Goal: Contribute content: Contribute content

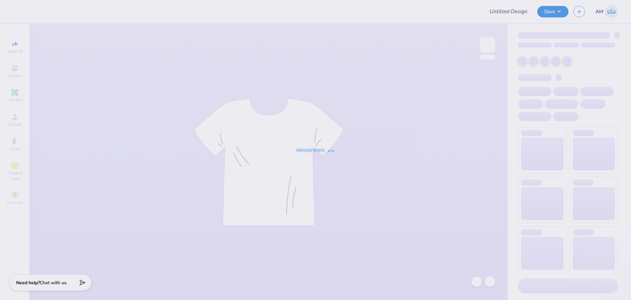
type input "car wash tee"
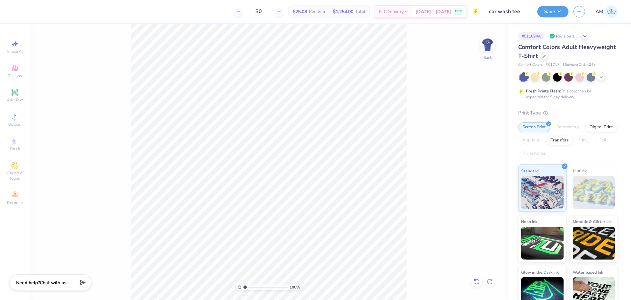
click at [474, 279] on icon at bounding box center [476, 281] width 7 height 7
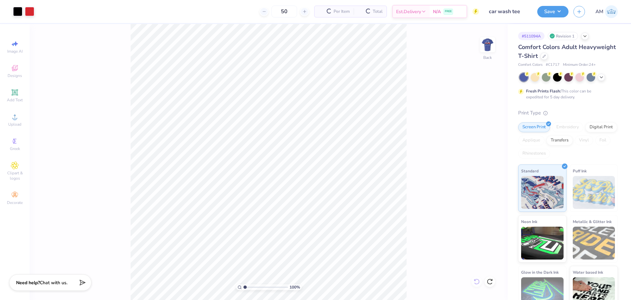
click at [474, 279] on div "100 % Back" at bounding box center [269, 162] width 478 height 276
click at [17, 118] on icon at bounding box center [15, 117] width 8 height 8
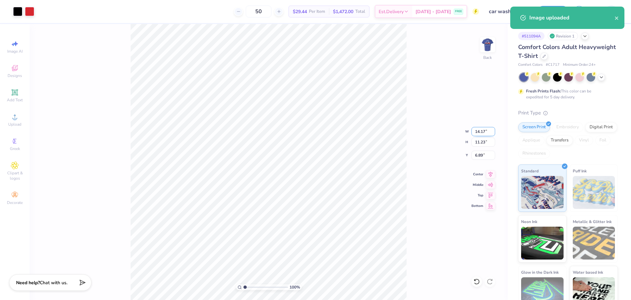
click at [480, 132] on input "14.17" at bounding box center [483, 131] width 24 height 9
type input "3.50"
type input "2.77"
click at [479, 155] on input "11.11" at bounding box center [483, 155] width 24 height 9
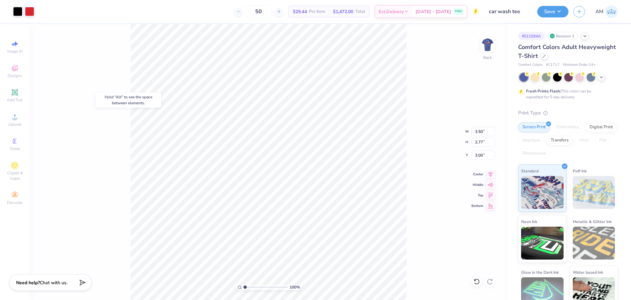
type input "6.19"
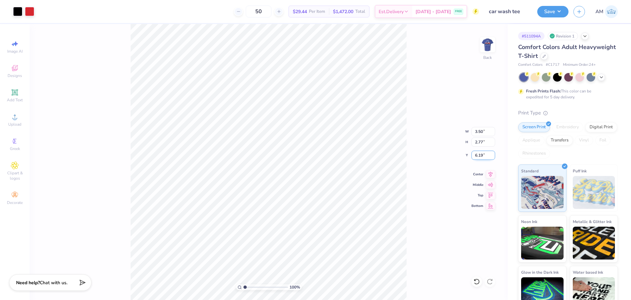
click at [480, 153] on input "6.19" at bounding box center [483, 155] width 24 height 9
type input "3.00"
click at [11, 119] on div "Upload" at bounding box center [14, 119] width 23 height 19
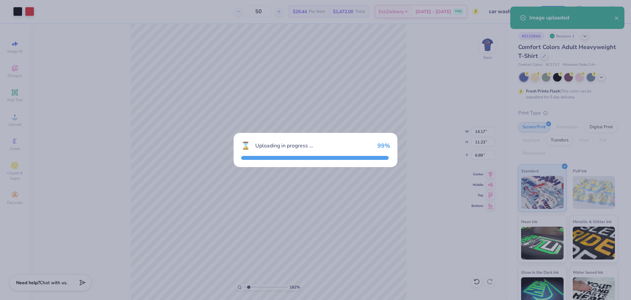
type input "1.82266588284093"
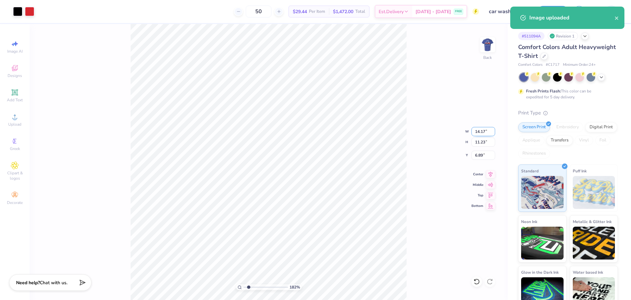
click at [482, 133] on input "14.17" at bounding box center [483, 131] width 24 height 9
type input "3.5"
type input "1.82266588284093"
type input "3.50"
type input "2.77"
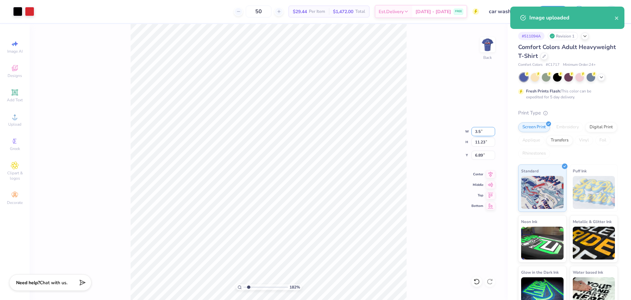
type input "11.11"
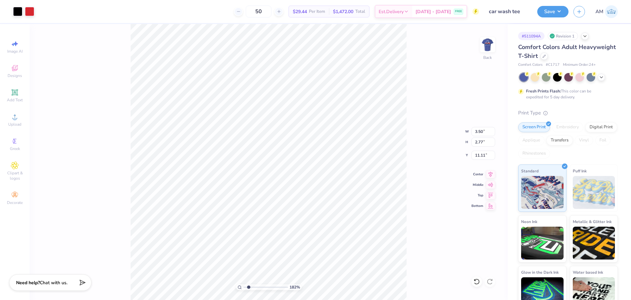
type input "1.82266588284093"
type input "7.57"
type input "1.82266588284093"
click at [475, 154] on input "7.57" at bounding box center [483, 155] width 24 height 9
type input "3"
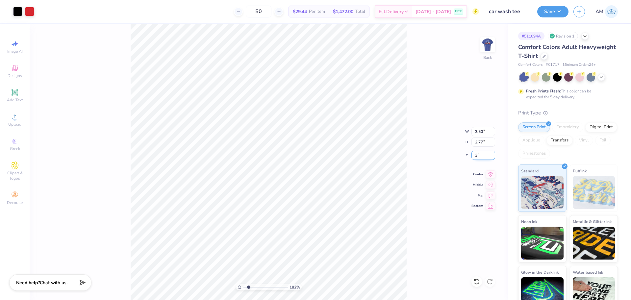
type input "1.82266588284093"
type input "3.00"
click at [490, 44] on img at bounding box center [487, 45] width 26 height 26
click at [488, 44] on img at bounding box center [487, 45] width 26 height 26
click at [554, 13] on button "Save" at bounding box center [552, 11] width 31 height 12
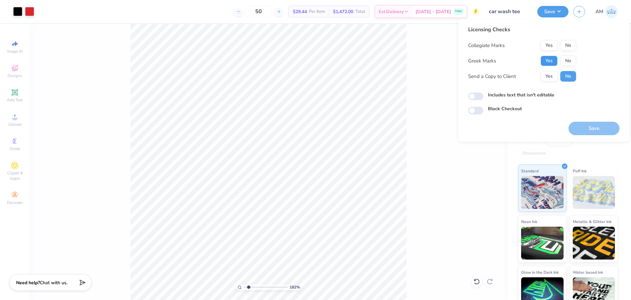
click at [549, 62] on button "Yes" at bounding box center [548, 61] width 17 height 11
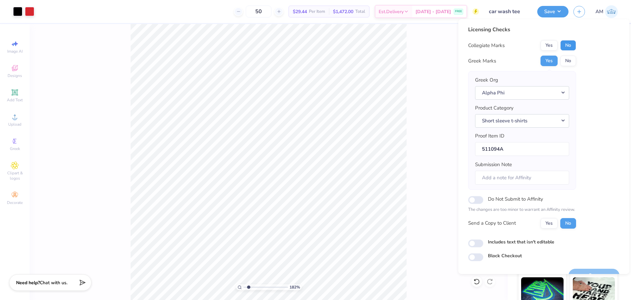
click at [565, 47] on button "No" at bounding box center [568, 45] width 16 height 11
click at [550, 224] on button "Yes" at bounding box center [548, 223] width 17 height 11
type input "1.82266588284093"
click at [478, 245] on input "Includes text that isn't editable" at bounding box center [475, 243] width 15 height 8
checkbox input "true"
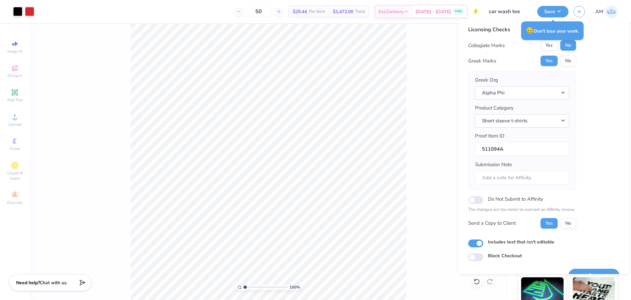
drag, startPoint x: 249, startPoint y: 287, endPoint x: 237, endPoint y: 290, distance: 12.0
click at [243, 290] on input "range" at bounding box center [265, 287] width 44 height 6
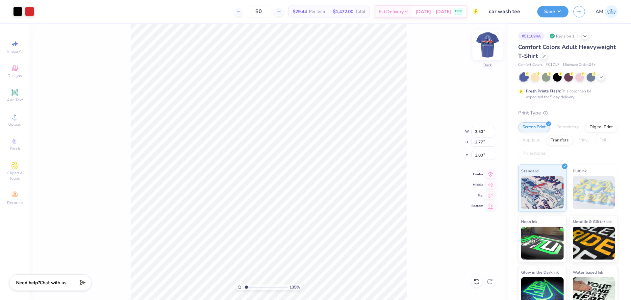
click at [488, 49] on img at bounding box center [487, 45] width 26 height 26
drag, startPoint x: 246, startPoint y: 287, endPoint x: 222, endPoint y: 289, distance: 24.1
type input "1"
click at [243, 289] on input "range" at bounding box center [265, 287] width 44 height 6
click at [476, 135] on input "13.48" at bounding box center [483, 136] width 24 height 9
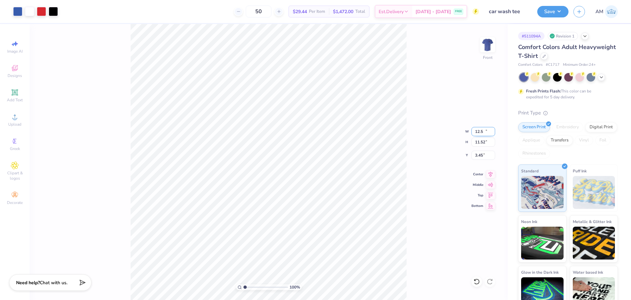
type input "12.50"
type input "11.52"
click at [477, 155] on input "3.45" at bounding box center [483, 155] width 24 height 9
type input "3.00"
click at [491, 176] on icon at bounding box center [490, 173] width 9 height 8
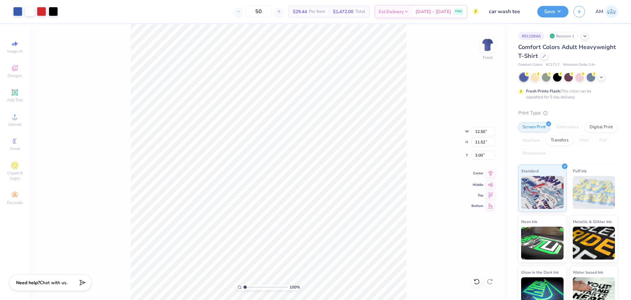
click at [491, 172] on icon at bounding box center [490, 173] width 9 height 8
click at [478, 280] on icon at bounding box center [477, 282] width 6 height 6
type input "3.45"
click at [478, 280] on div "100 % Front W 12.50 H 11.52 Y 3.45 Center Middle Top Bottom" at bounding box center [269, 162] width 478 height 276
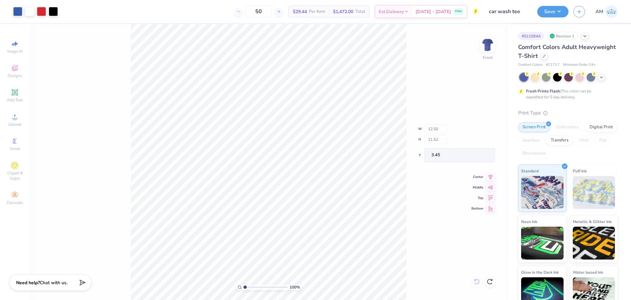
click at [478, 280] on div "100 % Front W 12.50 H 11.52 Y 3.45 Center Middle Top Bottom" at bounding box center [269, 162] width 478 height 276
click at [478, 280] on div "100 % Front" at bounding box center [269, 162] width 478 height 276
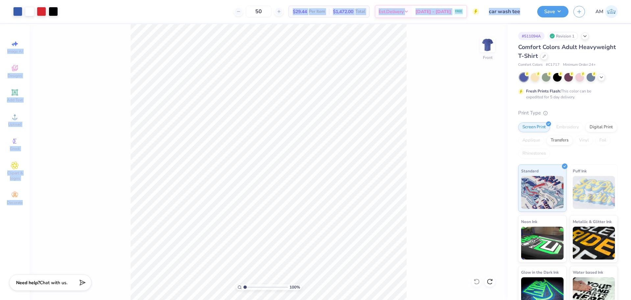
drag, startPoint x: 410, startPoint y: 249, endPoint x: 173, endPoint y: 21, distance: 328.6
click at [173, 21] on div "Art colors 50 $29.44 Per Item $1,472.00 Total Est. Delivery [DATE] - [DATE] FRE…" at bounding box center [315, 150] width 631 height 300
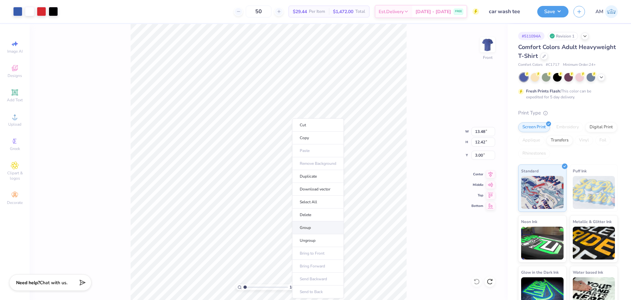
click at [312, 225] on li "Group" at bounding box center [318, 227] width 52 height 13
click at [476, 132] on input "13.48" at bounding box center [483, 131] width 24 height 9
type input "12.50"
type input "11.52"
click at [478, 154] on input "3.45" at bounding box center [483, 155] width 24 height 9
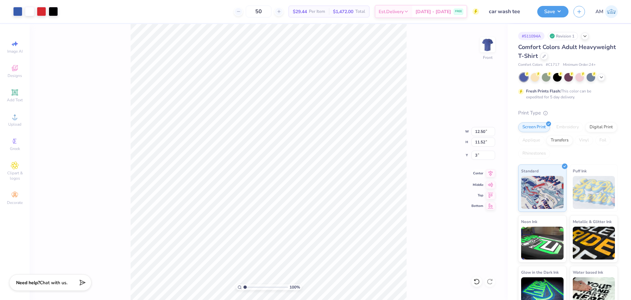
click at [489, 174] on icon at bounding box center [490, 173] width 9 height 8
type input "3.00"
click at [487, 44] on img at bounding box center [487, 45] width 26 height 26
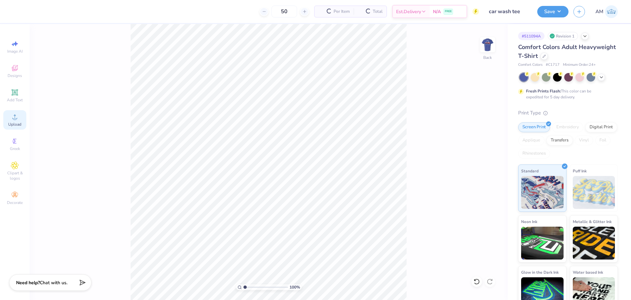
click at [15, 120] on circle at bounding box center [15, 119] width 4 height 4
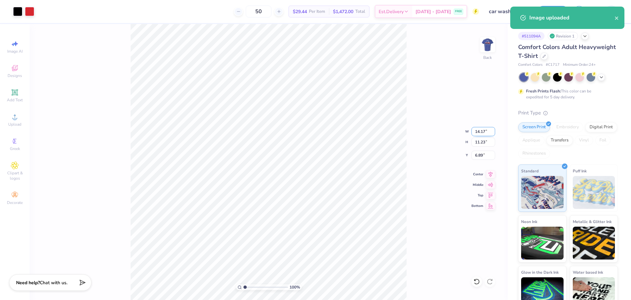
click at [478, 132] on input "14.17" at bounding box center [483, 131] width 24 height 9
type input "3.50"
type input "2.77"
click at [480, 154] on input "11.11" at bounding box center [483, 155] width 24 height 9
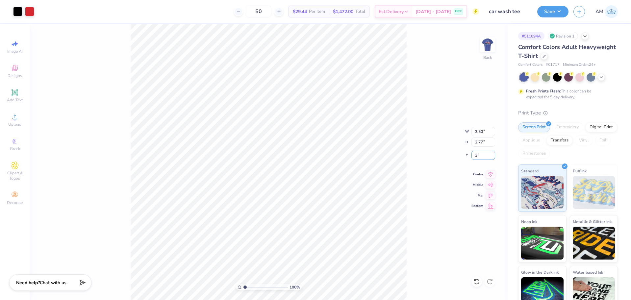
type input "3.00"
type input "1"
click at [545, 16] on button "Save" at bounding box center [552, 11] width 31 height 12
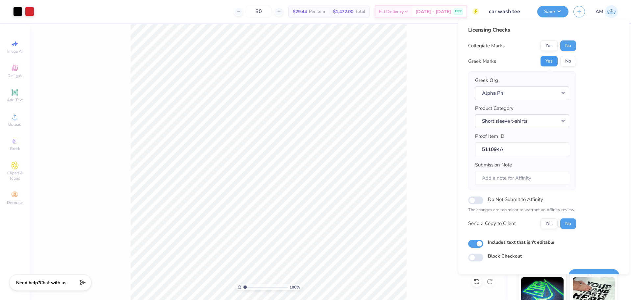
click at [549, 63] on button "Yes" at bounding box center [548, 61] width 17 height 11
click at [570, 48] on button "No" at bounding box center [568, 45] width 16 height 11
click at [547, 226] on button "Yes" at bounding box center [548, 223] width 17 height 11
click at [595, 272] on button "Save" at bounding box center [593, 275] width 51 height 13
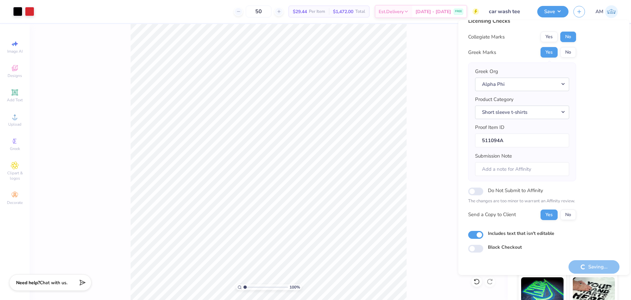
scroll to position [14, 0]
